Goal: Information Seeking & Learning: Check status

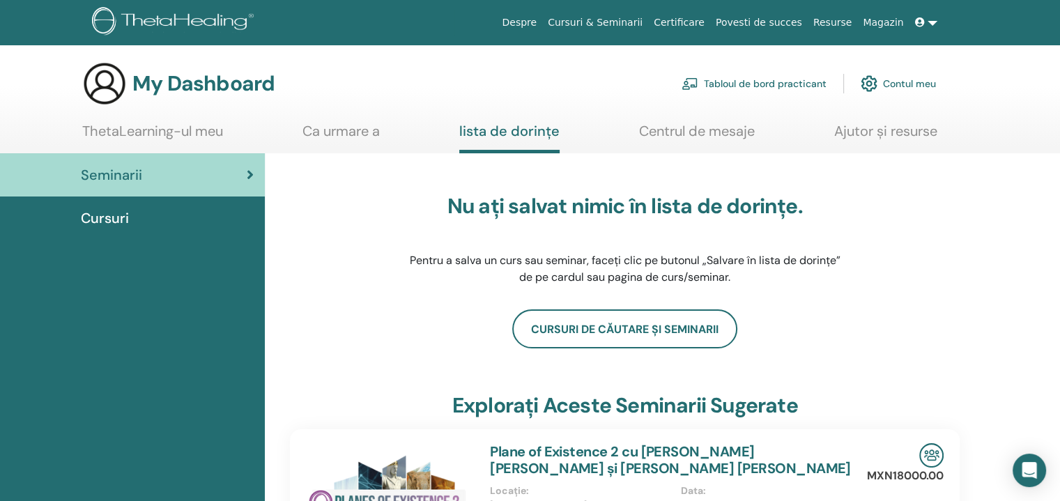
click at [128, 222] on div "Cursuri" at bounding box center [132, 218] width 242 height 21
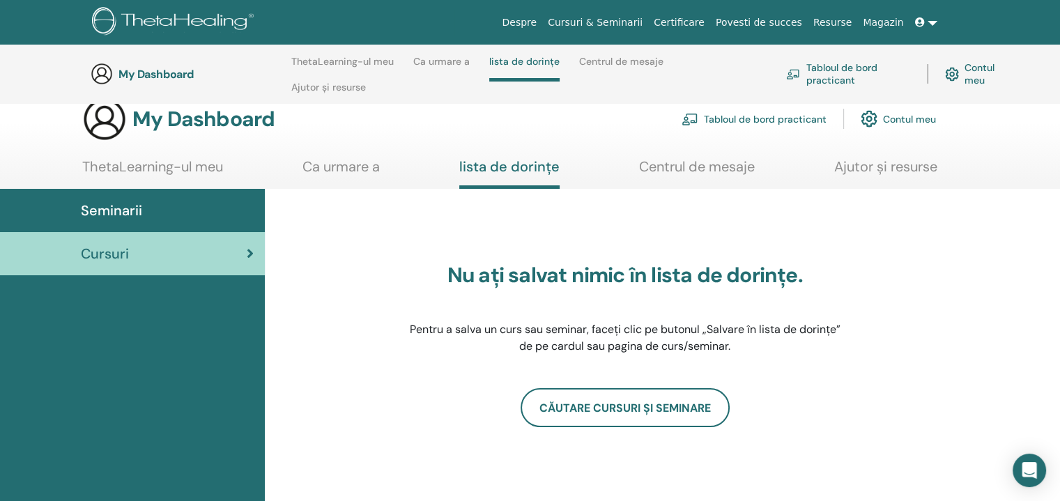
scroll to position [22, 0]
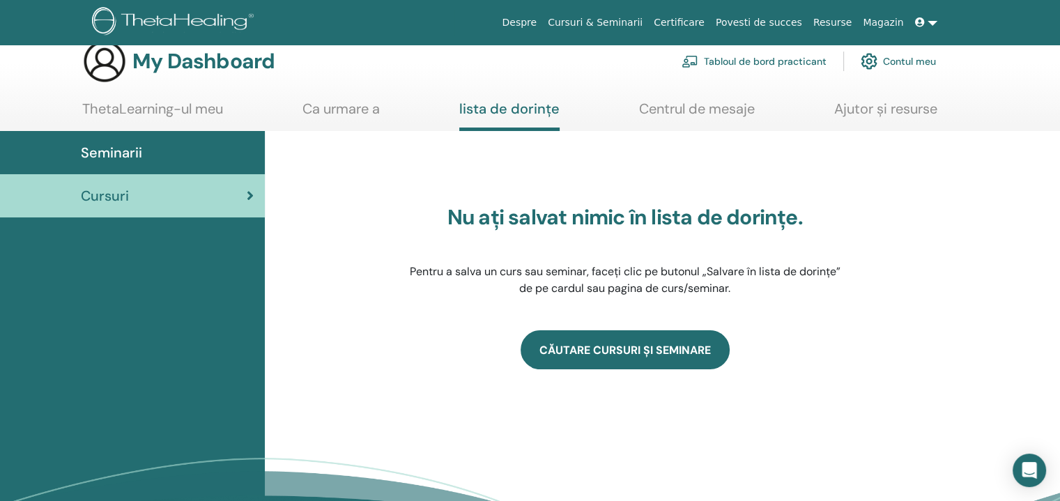
click at [573, 355] on link "CĂUTARE CURSURI ȘI SEMINARE" at bounding box center [624, 349] width 209 height 39
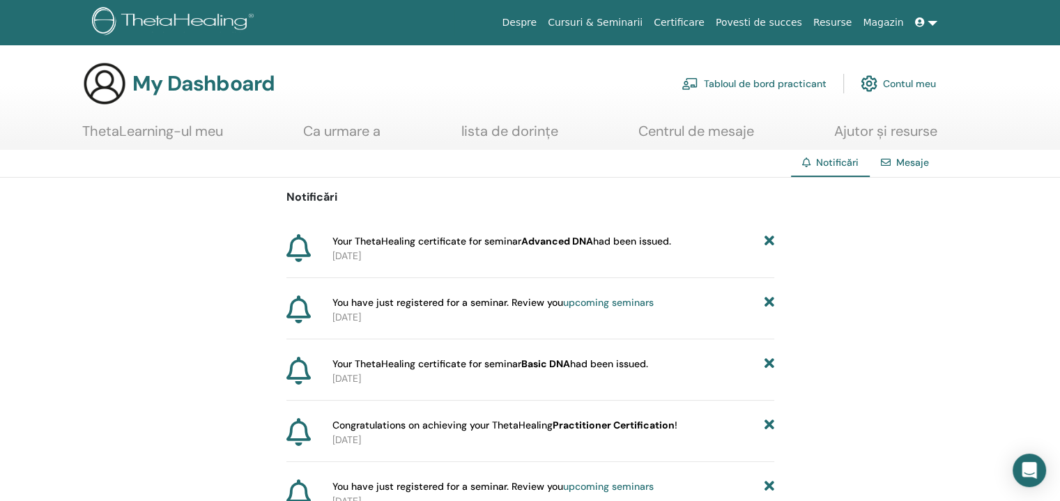
click at [528, 240] on b "Advanced DNA" at bounding box center [557, 241] width 72 height 13
click at [414, 238] on span "Your ThetaHealing certificate for seminar Advanced DNA had been issued." at bounding box center [501, 241] width 339 height 15
click at [146, 134] on link "ThetaLearning-ul meu" at bounding box center [152, 136] width 141 height 27
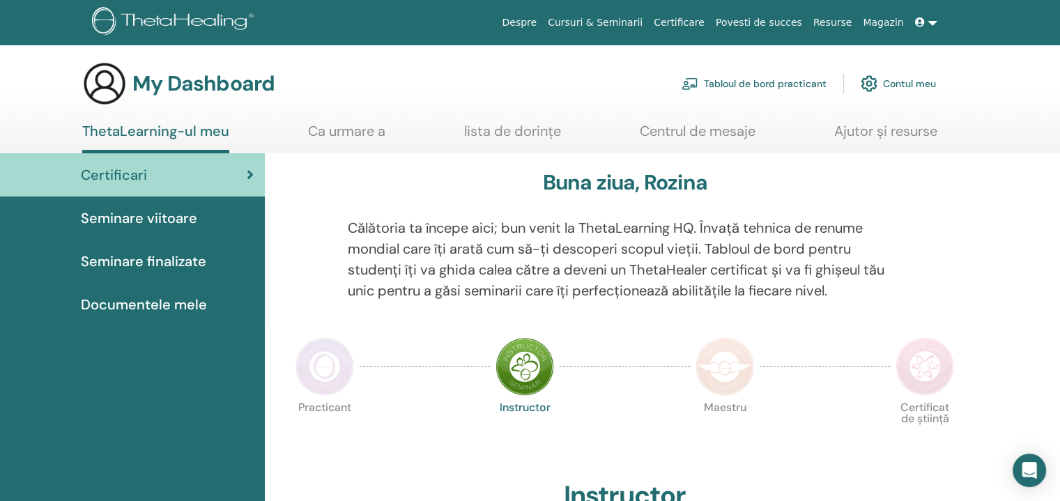
click at [177, 263] on span "Seminare finalizate" at bounding box center [143, 261] width 125 height 21
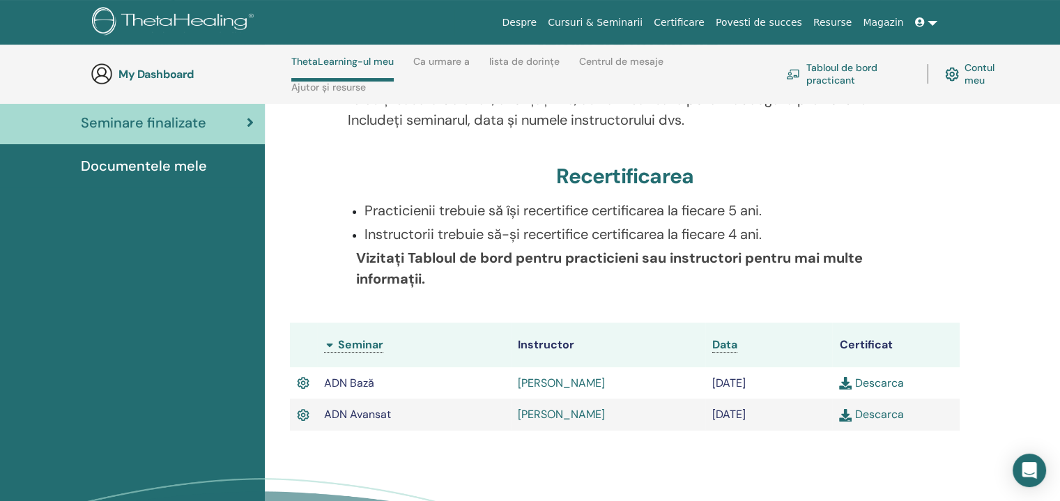
scroll to position [267, 0]
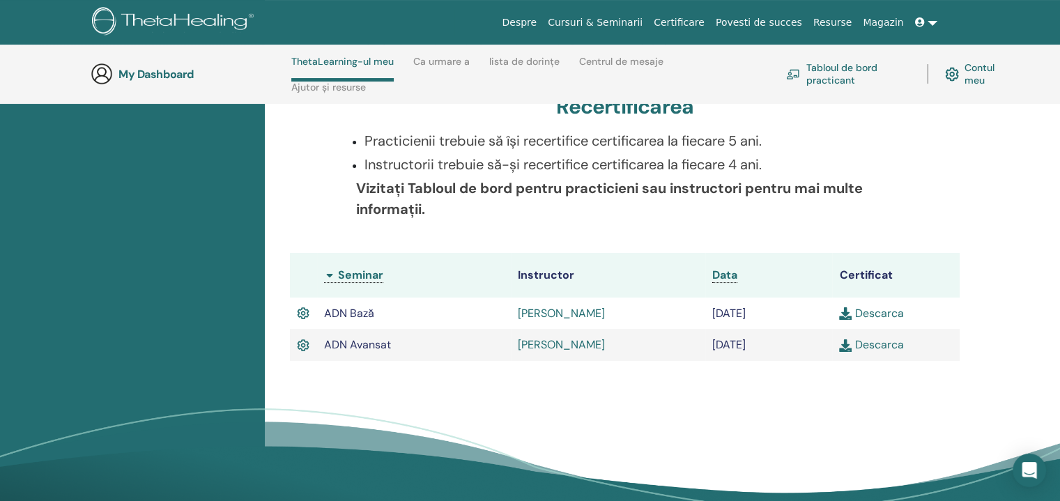
click at [844, 343] on img at bounding box center [845, 345] width 13 height 13
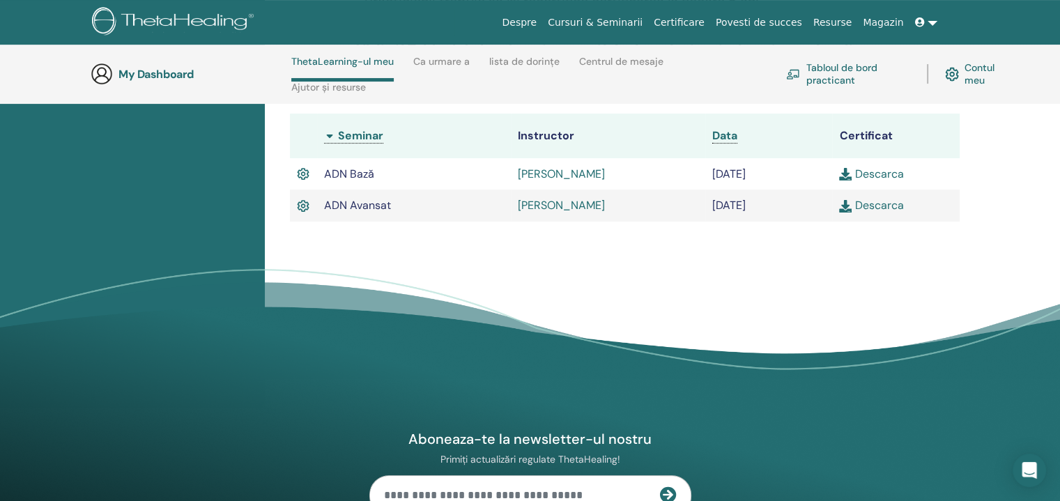
scroll to position [0, 0]
